Goal: Task Accomplishment & Management: Use online tool/utility

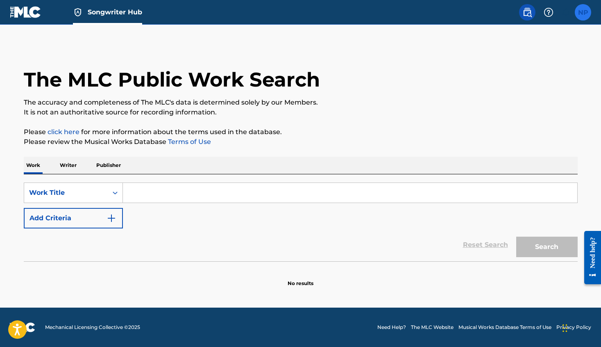
click at [580, 14] on label at bounding box center [583, 12] width 16 height 16
click at [583, 12] on input "NP [PERSON_NAME] [EMAIL_ADDRESS][DOMAIN_NAME] Notification Preferences Profile …" at bounding box center [583, 12] width 0 height 0
click at [115, 186] on div "Search Form" at bounding box center [115, 192] width 15 height 15
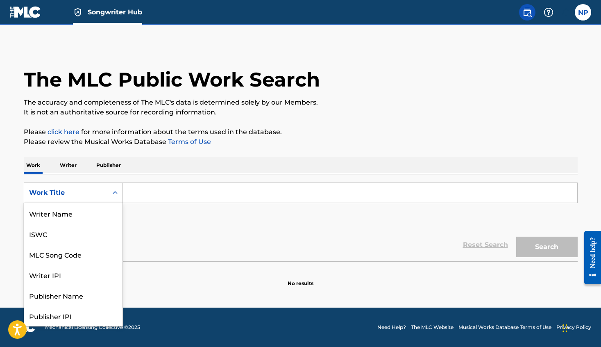
scroll to position [41, 0]
click at [115, 186] on div "Search Form" at bounding box center [115, 192] width 15 height 15
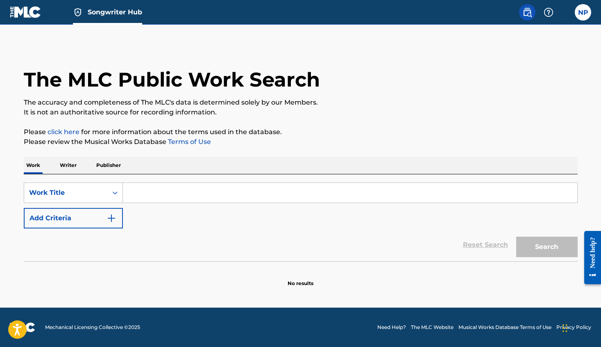
click at [166, 193] on input "Search Form" at bounding box center [350, 193] width 455 height 20
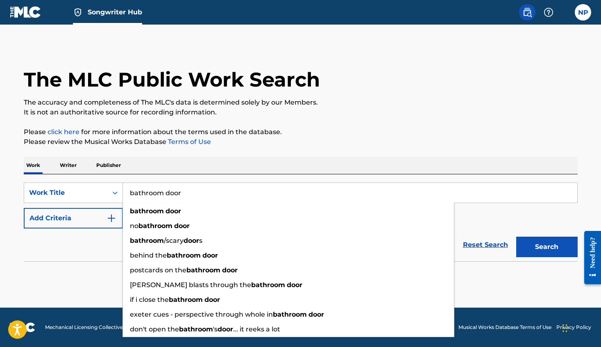
type input "bathroom door"
click at [517, 237] on button "Search" at bounding box center [547, 247] width 61 height 20
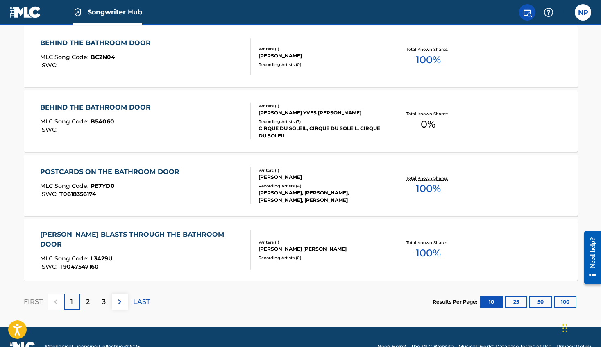
scroll to position [657, 0]
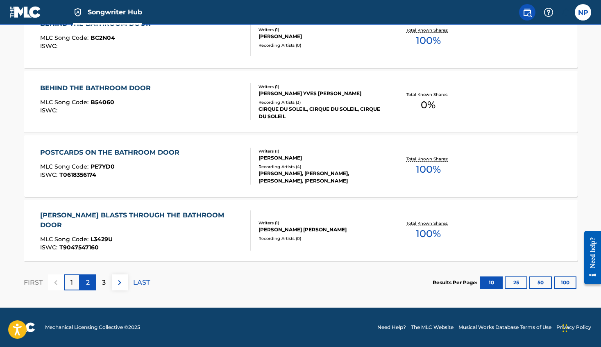
click at [83, 279] on div "2" at bounding box center [88, 282] width 16 height 16
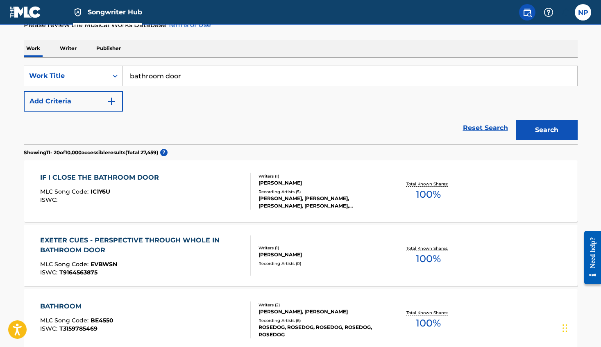
scroll to position [0, 0]
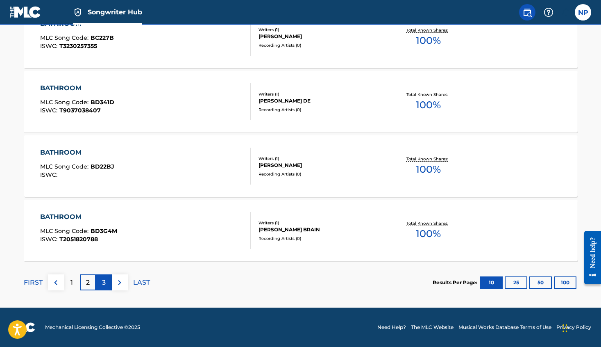
click at [107, 280] on div "3" at bounding box center [104, 282] width 16 height 16
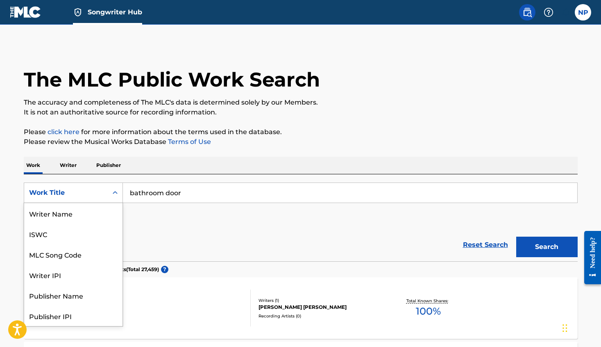
click at [115, 196] on icon "Search Form" at bounding box center [115, 193] width 8 height 8
click at [71, 234] on div "Writer IPI" at bounding box center [73, 233] width 98 height 20
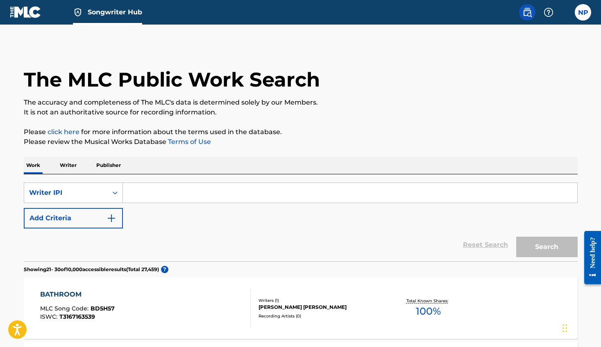
click at [170, 189] on input "Search Form" at bounding box center [350, 193] width 455 height 20
paste input "633426853"
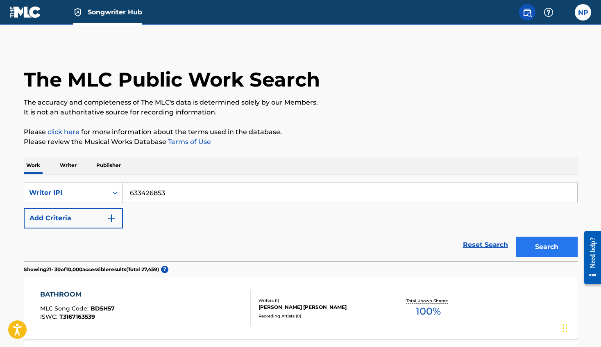
type input "633426853"
click at [538, 247] on button "Search" at bounding box center [547, 247] width 61 height 20
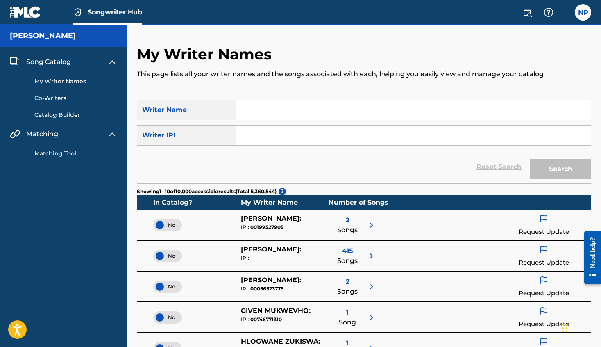
click at [255, 113] on input "Search Form" at bounding box center [413, 110] width 355 height 20
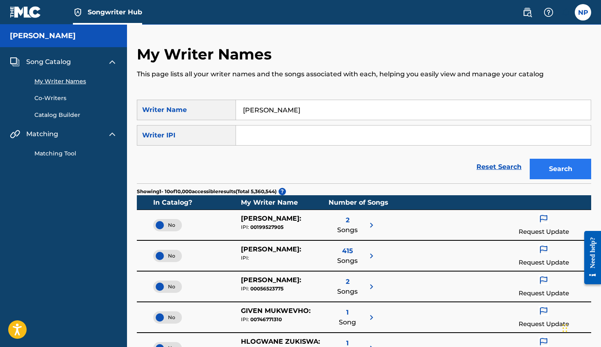
type input "[PERSON_NAME]"
click at [547, 163] on button "Search" at bounding box center [560, 169] width 61 height 20
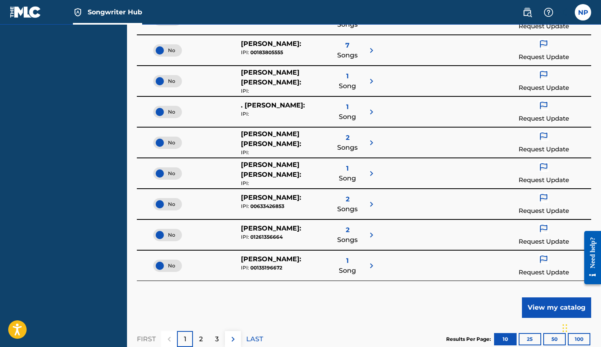
scroll to position [238, 0]
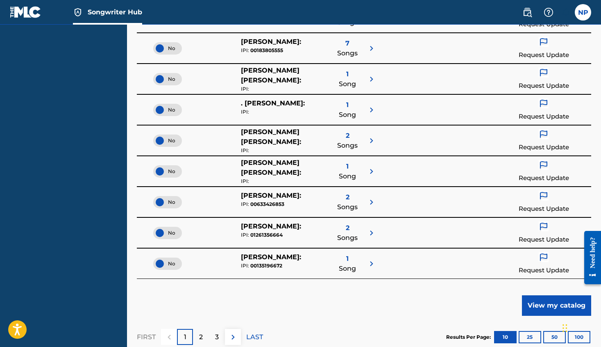
click at [348, 195] on span "2" at bounding box center [348, 197] width 4 height 10
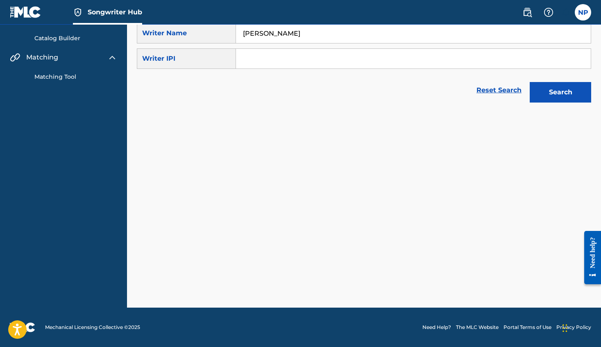
scroll to position [77, 0]
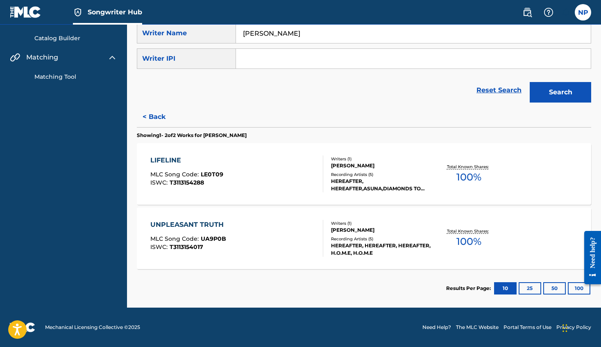
click at [238, 157] on div "LIFELINE MLC Song Code : LE0T09 ISWC : T3113154288" at bounding box center [236, 173] width 173 height 37
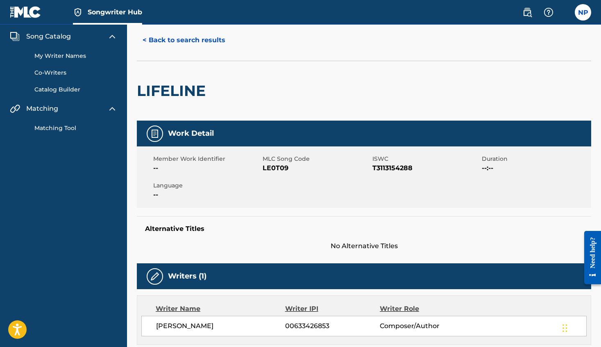
scroll to position [20, 0]
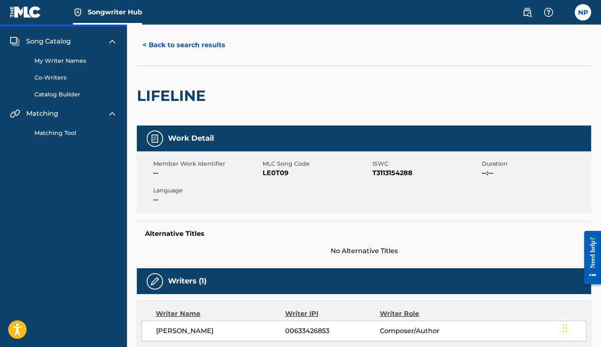
click at [66, 62] on link "My Writer Names" at bounding box center [75, 61] width 83 height 9
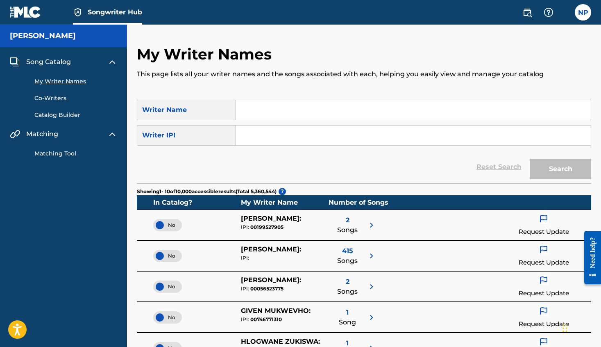
click at [56, 114] on link "Catalog Builder" at bounding box center [75, 115] width 83 height 9
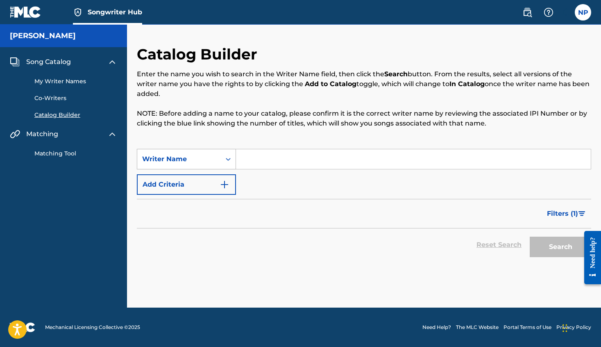
click at [214, 158] on div "Writer Name" at bounding box center [179, 159] width 74 height 10
click at [85, 36] on div "[PERSON_NAME]" at bounding box center [63, 36] width 127 height 23
click at [51, 35] on h5 "[PERSON_NAME]" at bounding box center [43, 35] width 66 height 9
click at [30, 13] on img at bounding box center [26, 12] width 32 height 12
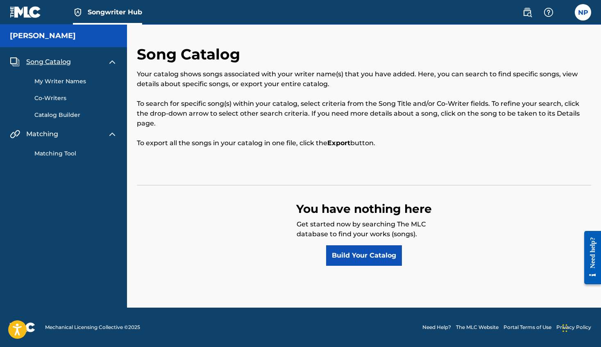
click at [57, 64] on span "Song Catalog" at bounding box center [48, 62] width 45 height 10
click at [56, 86] on div "My Writer Names Co-Writers Catalog Builder" at bounding box center [63, 93] width 107 height 52
click at [56, 80] on link "My Writer Names" at bounding box center [75, 81] width 83 height 9
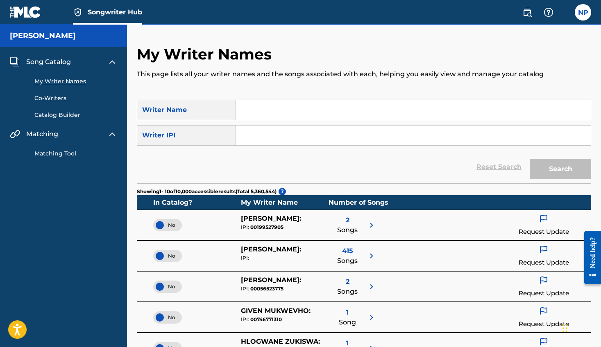
click at [72, 117] on link "Catalog Builder" at bounding box center [75, 115] width 83 height 9
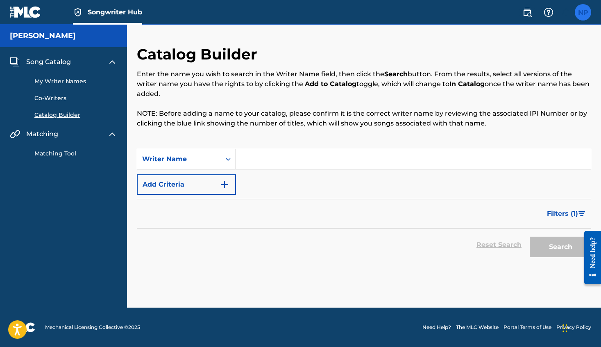
click at [576, 16] on label at bounding box center [583, 12] width 16 height 16
click at [583, 12] on input "NP [PERSON_NAME] [EMAIL_ADDRESS][DOMAIN_NAME] Notification Preferences Profile …" at bounding box center [583, 12] width 0 height 0
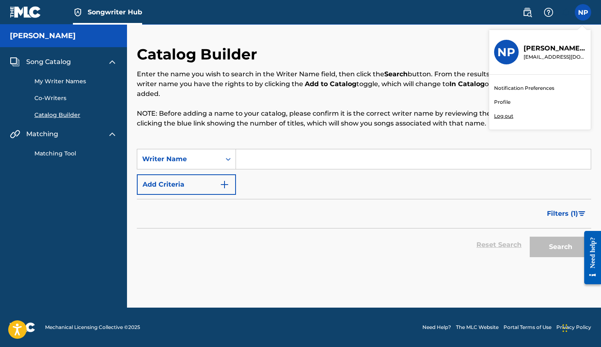
click at [506, 99] on link "Profile" at bounding box center [502, 101] width 16 height 7
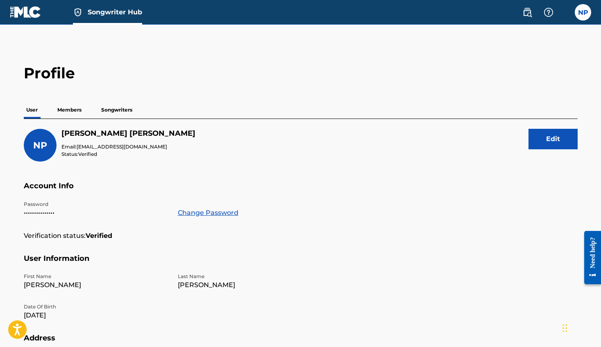
click at [81, 113] on p "Members" at bounding box center [69, 109] width 29 height 17
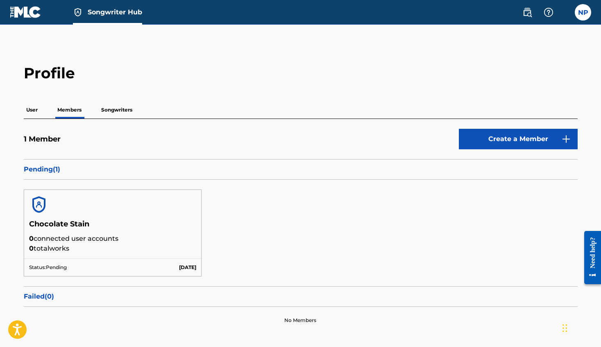
click at [110, 113] on p "Songwriters" at bounding box center [117, 109] width 36 height 17
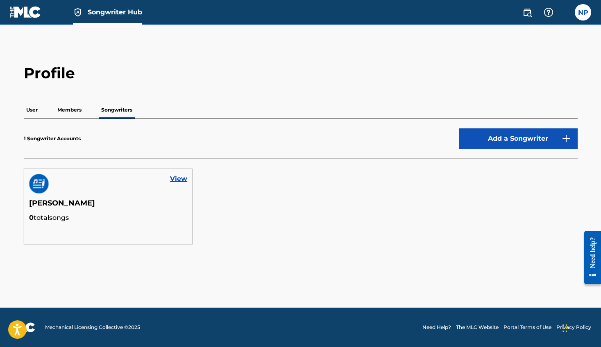
click at [36, 110] on p "User" at bounding box center [32, 109] width 16 height 17
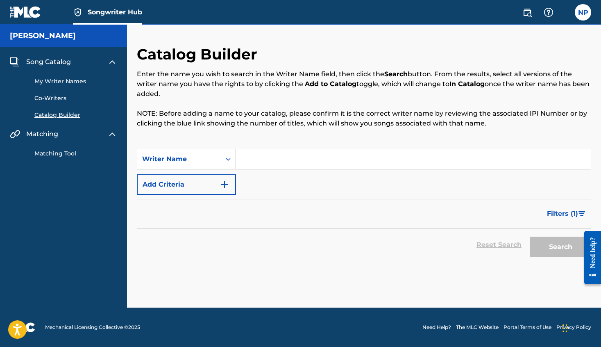
click at [59, 119] on link "Catalog Builder" at bounding box center [75, 115] width 83 height 9
click at [214, 159] on div "Writer Name" at bounding box center [179, 159] width 74 height 10
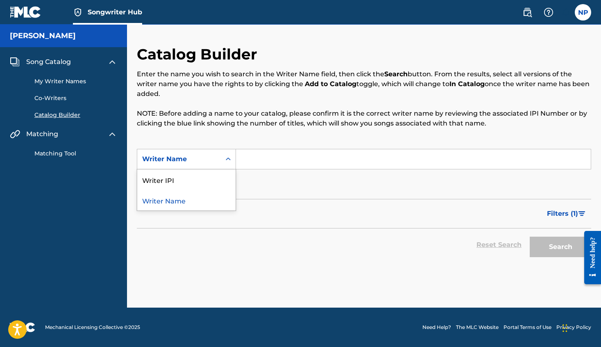
click at [214, 159] on div "Writer Name" at bounding box center [179, 159] width 74 height 10
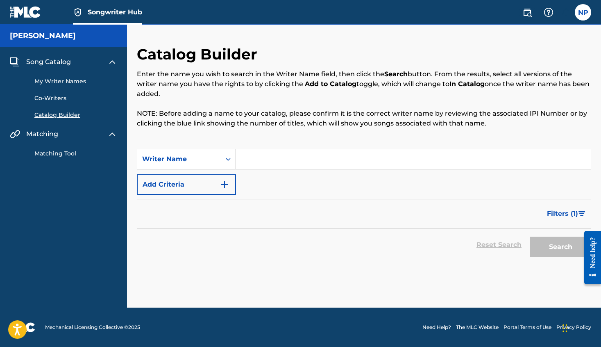
click at [65, 115] on link "Catalog Builder" at bounding box center [75, 115] width 83 height 9
click at [56, 153] on link "Matching Tool" at bounding box center [75, 153] width 83 height 9
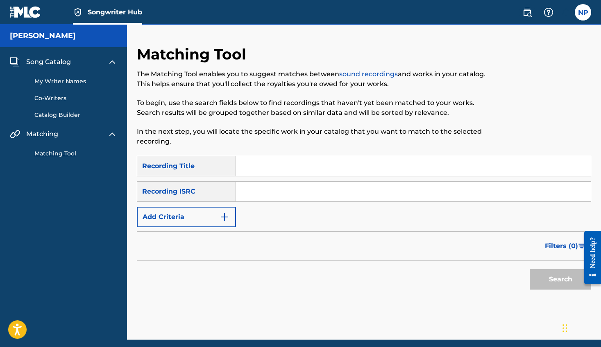
click at [254, 190] on input "Search Form" at bounding box center [413, 192] width 355 height 20
paste input "932301070"
click at [573, 278] on button "Search" at bounding box center [560, 279] width 61 height 20
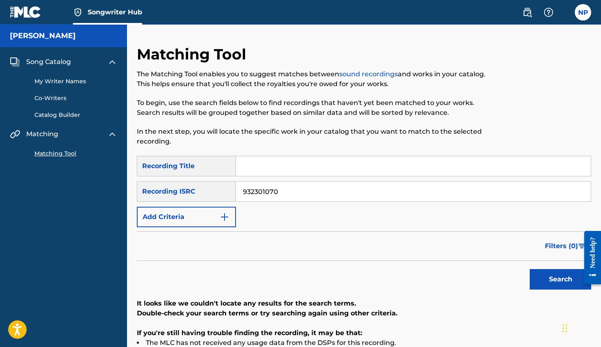
click at [275, 191] on input "932301070" at bounding box center [413, 192] width 355 height 20
paste input "QZNWY2211555"
type input "QZNWY2211555"
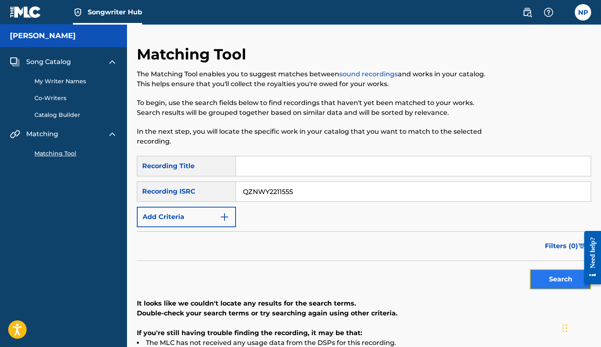
click at [564, 285] on button "Search" at bounding box center [560, 279] width 61 height 20
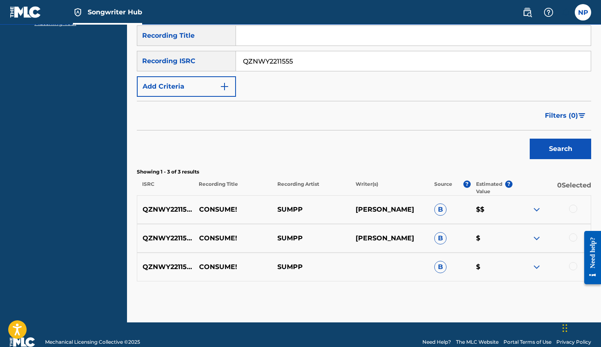
scroll to position [131, 0]
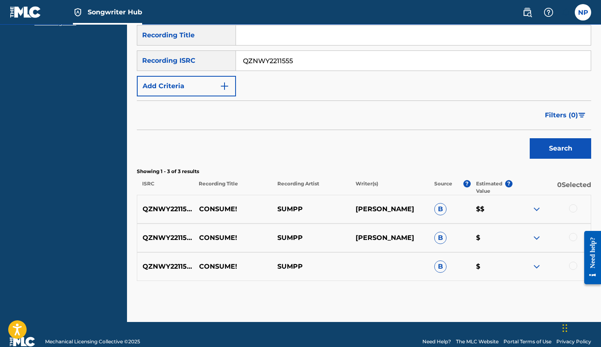
click at [535, 212] on img at bounding box center [537, 209] width 10 height 10
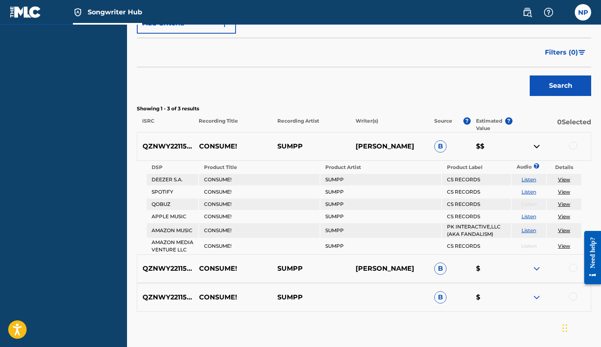
scroll to position [239, 0]
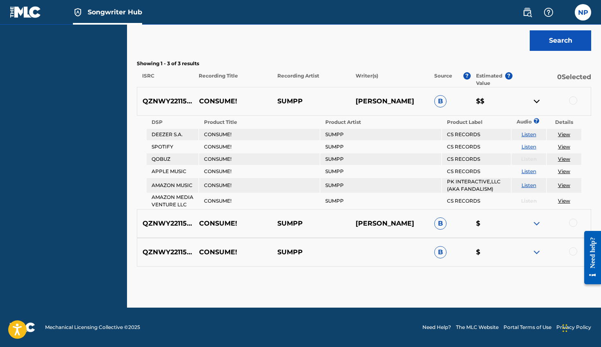
click at [575, 102] on div at bounding box center [573, 100] width 8 height 8
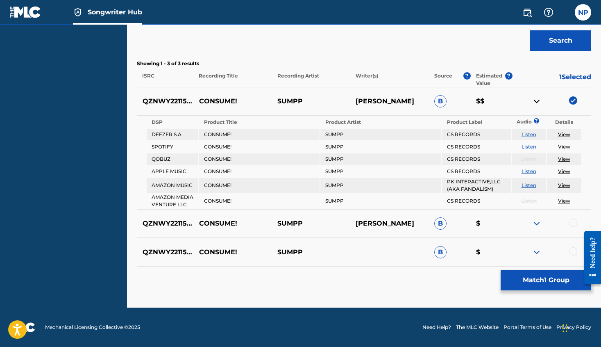
click at [537, 221] on img at bounding box center [537, 224] width 10 height 10
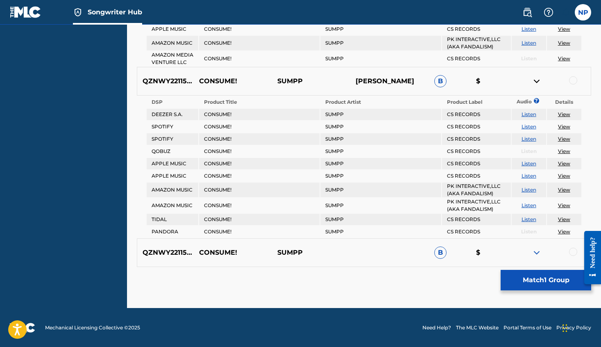
scroll to position [381, 0]
click at [574, 80] on div at bounding box center [573, 80] width 8 height 8
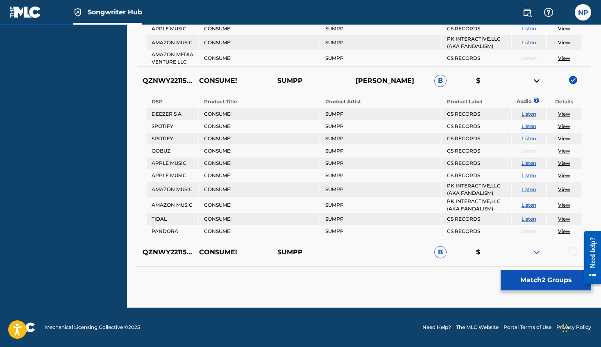
click at [534, 252] on img at bounding box center [537, 252] width 10 height 10
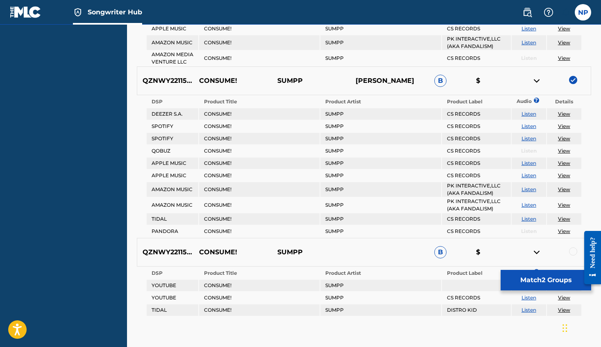
scroll to position [431, 0]
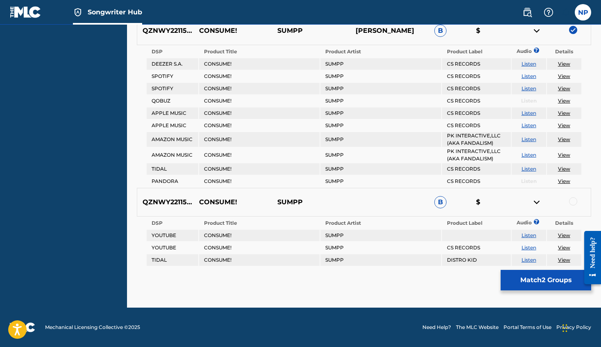
click at [572, 203] on div at bounding box center [573, 201] width 8 height 8
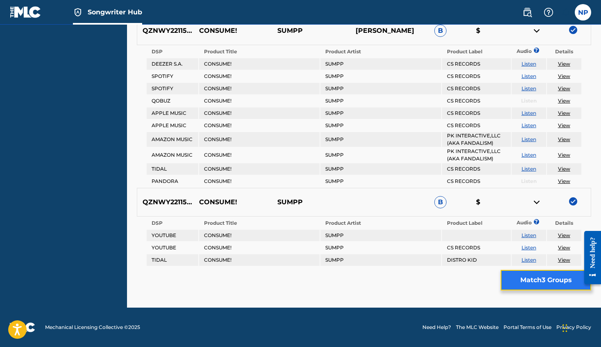
click at [550, 279] on button "Match 3 Groups" at bounding box center [546, 280] width 91 height 20
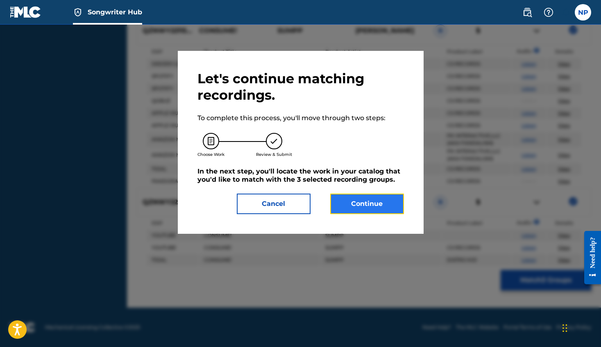
click at [377, 205] on button "Continue" at bounding box center [367, 203] width 74 height 20
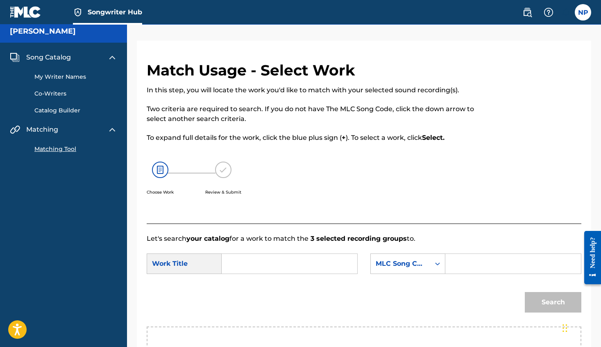
scroll to position [0, 0]
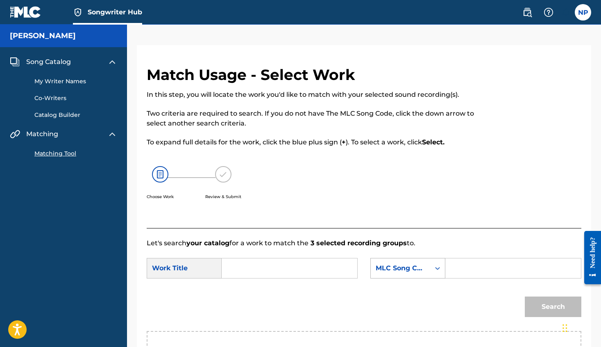
click at [435, 265] on div "MLC Song Code" at bounding box center [408, 268] width 75 height 20
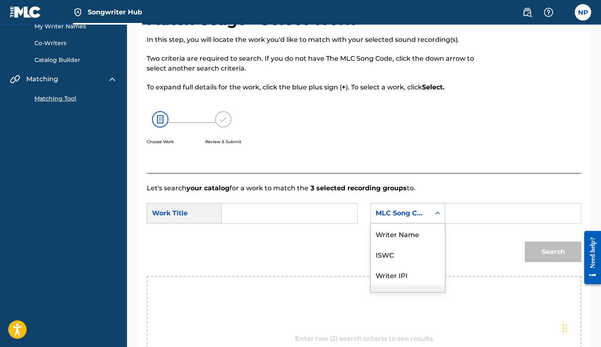
scroll to position [30, 0]
click at [346, 239] on div "Search" at bounding box center [364, 254] width 435 height 43
click at [309, 212] on input "Search Form" at bounding box center [290, 213] width 122 height 20
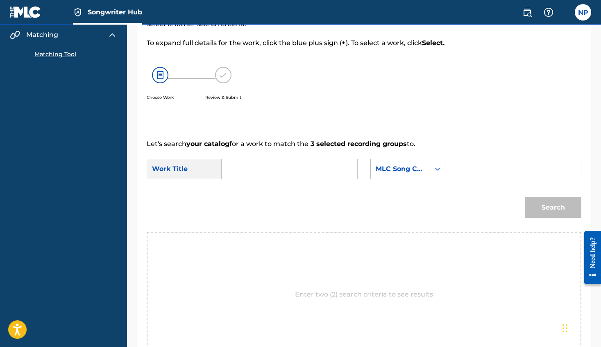
scroll to position [99, 0]
type input "Consume!"
click at [454, 171] on input "Search Form" at bounding box center [514, 169] width 122 height 20
type input "932301070"
click at [540, 208] on button "Search" at bounding box center [553, 208] width 57 height 20
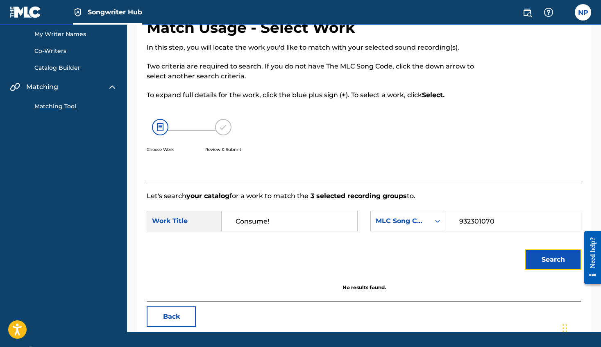
scroll to position [0, 0]
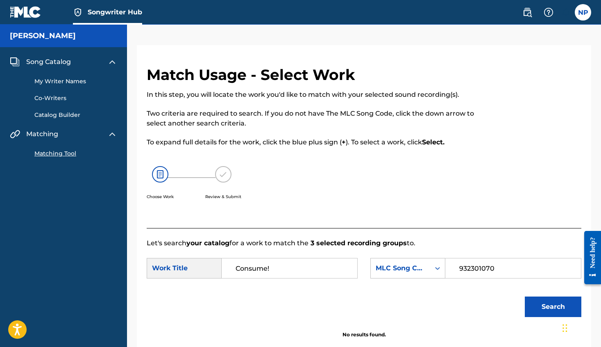
click at [67, 112] on link "Catalog Builder" at bounding box center [75, 115] width 83 height 9
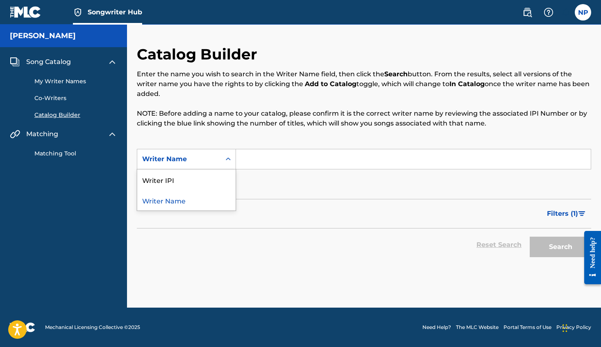
click at [230, 159] on icon "Search Form" at bounding box center [228, 159] width 8 height 8
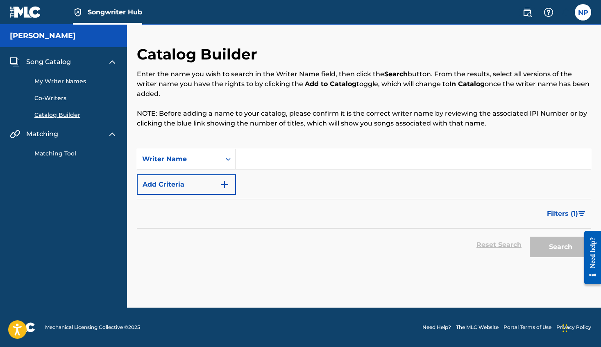
click at [230, 159] on icon "Search Form" at bounding box center [228, 159] width 8 height 8
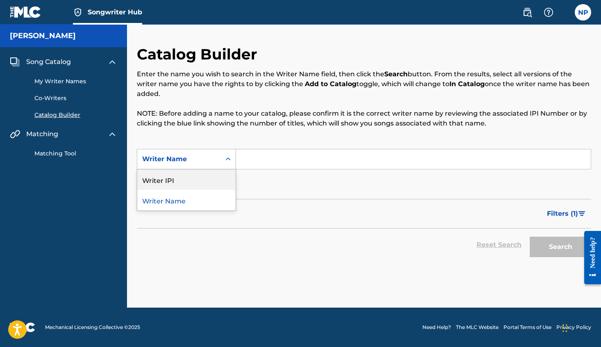
click at [192, 178] on div "Writer IPI" at bounding box center [186, 179] width 98 height 20
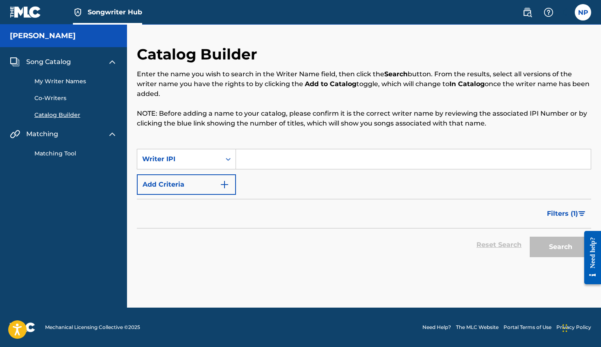
click at [257, 160] on input "Search Form" at bounding box center [413, 159] width 355 height 20
paste input "633426853"
type input "633426853"
click at [551, 246] on button "Search" at bounding box center [560, 247] width 61 height 20
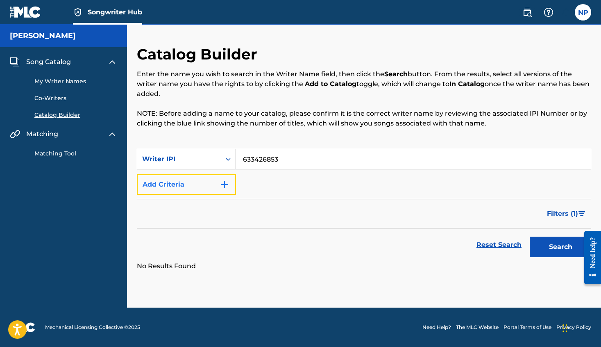
click at [230, 181] on button "Add Criteria" at bounding box center [186, 184] width 99 height 20
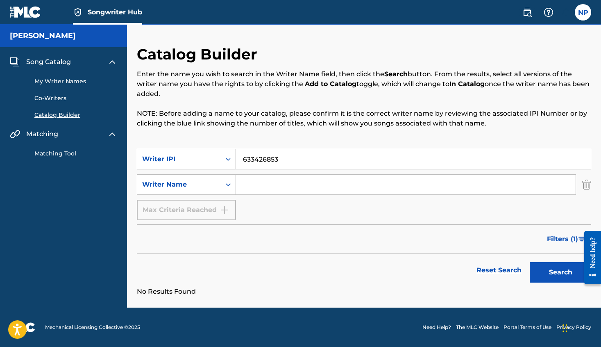
click at [232, 158] on icon "Search Form" at bounding box center [228, 159] width 8 height 8
click at [230, 160] on icon "Search Form" at bounding box center [228, 159] width 8 height 8
click at [227, 184] on icon "Search Form" at bounding box center [228, 184] width 5 height 3
click at [202, 206] on div "Writer Name" at bounding box center [186, 205] width 98 height 20
click at [225, 160] on icon "Search Form" at bounding box center [228, 159] width 8 height 8
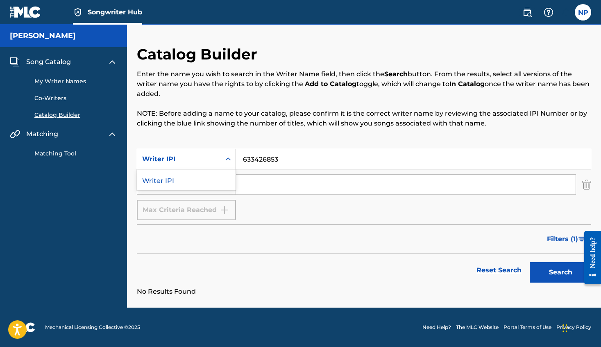
click at [262, 187] on input "Search Form" at bounding box center [406, 185] width 340 height 20
type input "N"
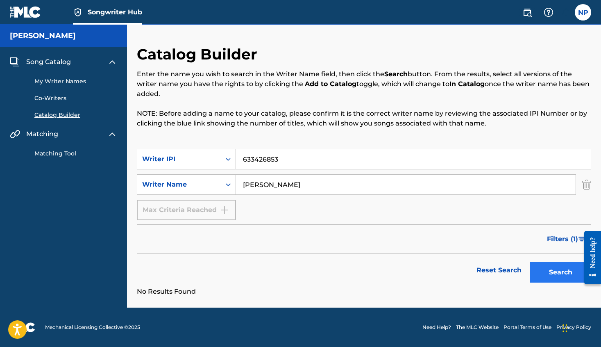
type input "[PERSON_NAME]"
click at [547, 268] on button "Search" at bounding box center [560, 272] width 61 height 20
